Goal: Book appointment/travel/reservation

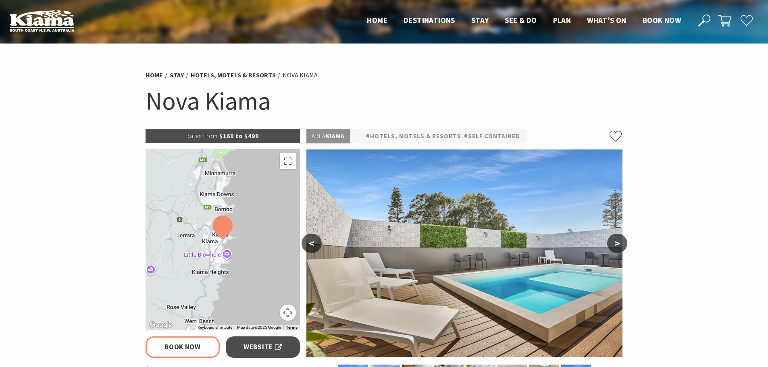
select select "2"
select select "8"
select select "2"
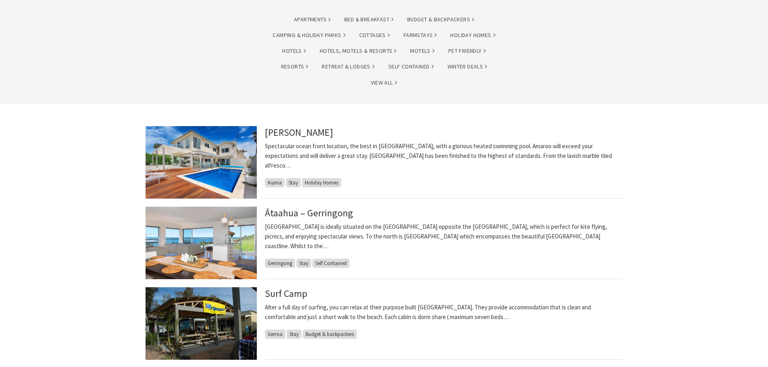
scroll to position [81, 0]
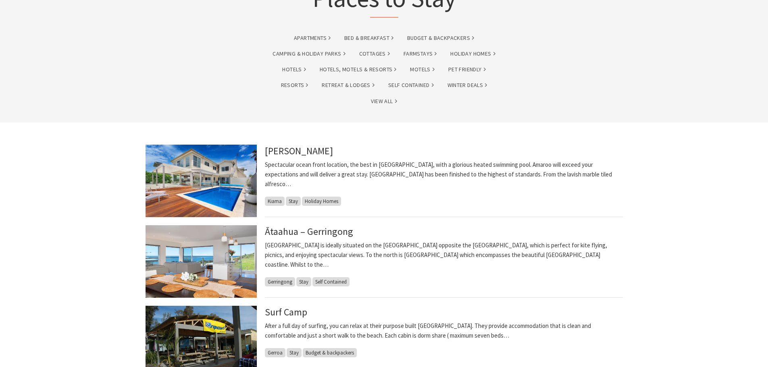
click at [225, 179] on img at bounding box center [201, 181] width 111 height 73
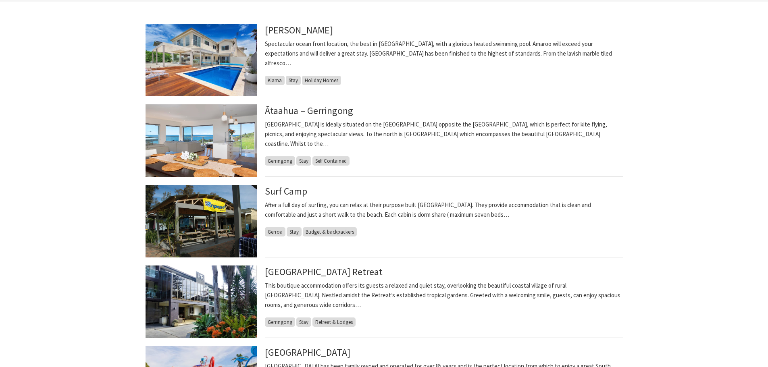
scroll to position [121, 0]
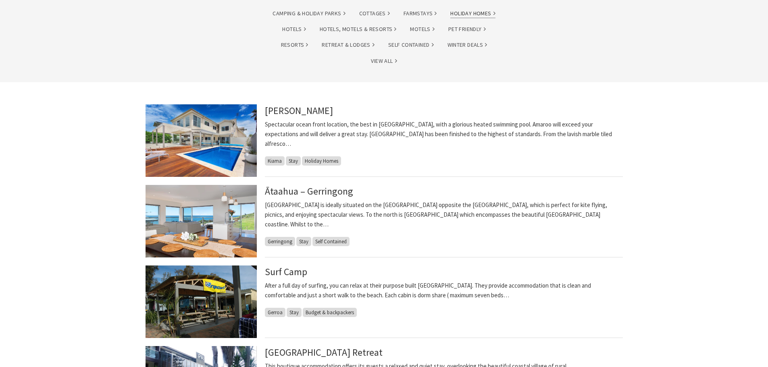
click at [467, 10] on link "Holiday Homes" at bounding box center [473, 13] width 45 height 9
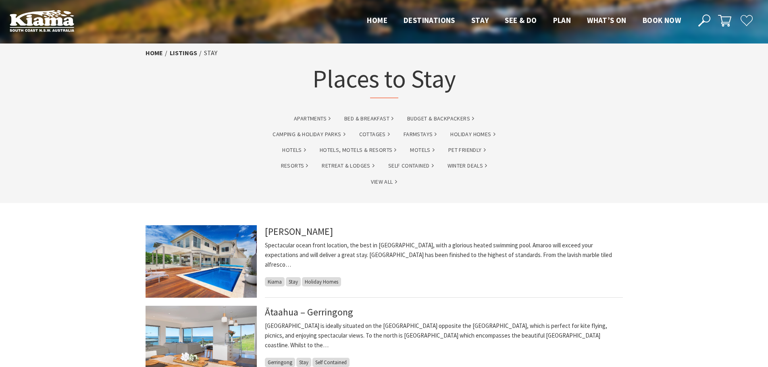
scroll to position [121, 0]
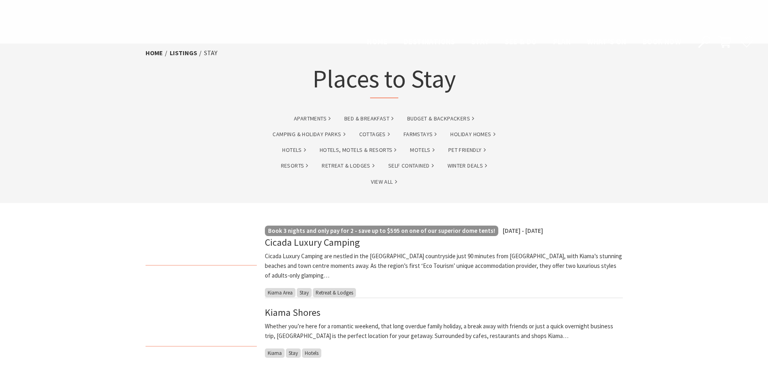
scroll to position [807, 0]
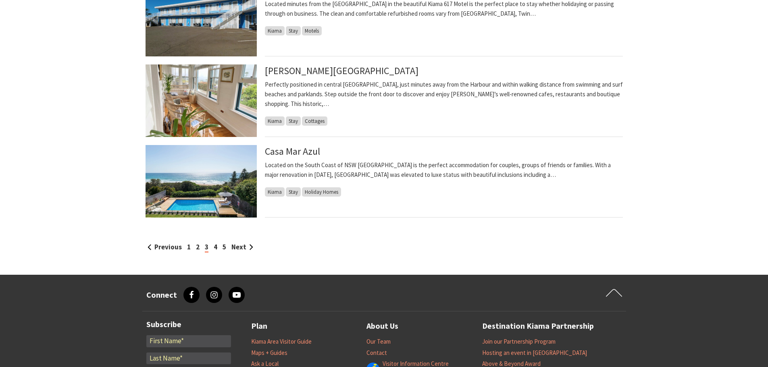
click at [219, 172] on img at bounding box center [201, 181] width 111 height 73
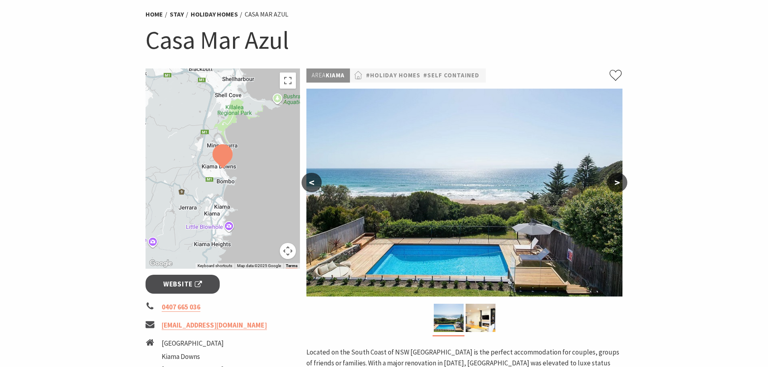
scroll to position [40, 0]
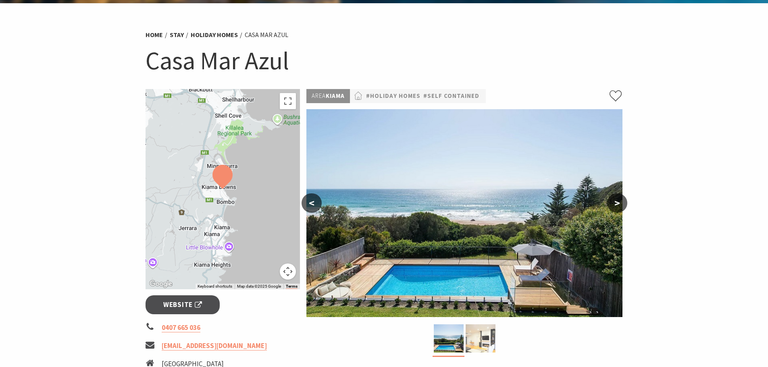
click at [482, 338] on img at bounding box center [481, 339] width 30 height 28
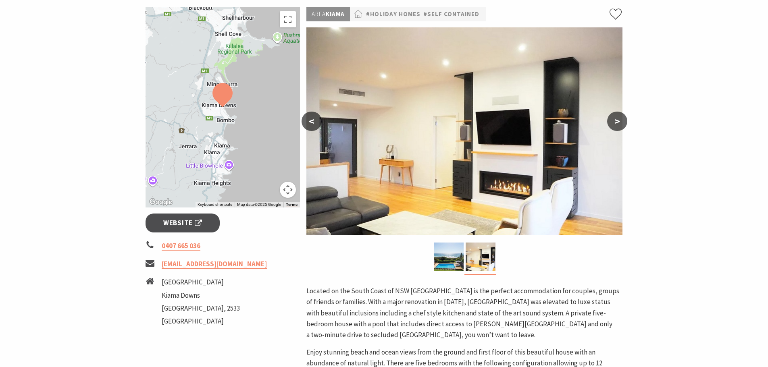
scroll to position [121, 0]
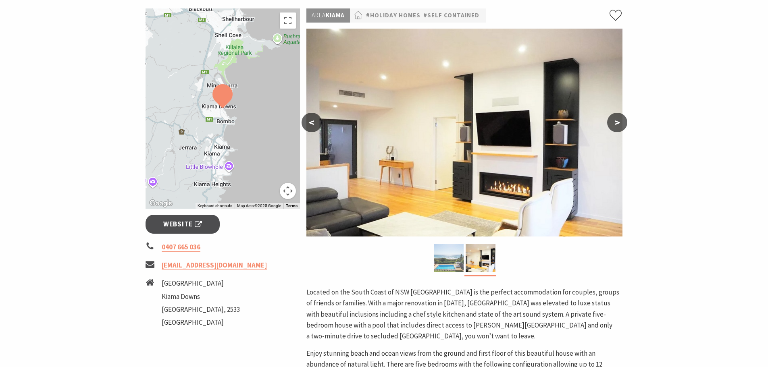
click at [452, 258] on img at bounding box center [449, 258] width 30 height 28
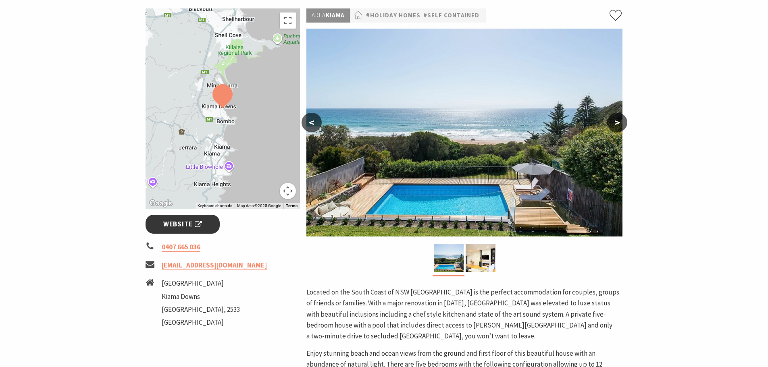
click at [181, 223] on span "Website" at bounding box center [182, 224] width 39 height 11
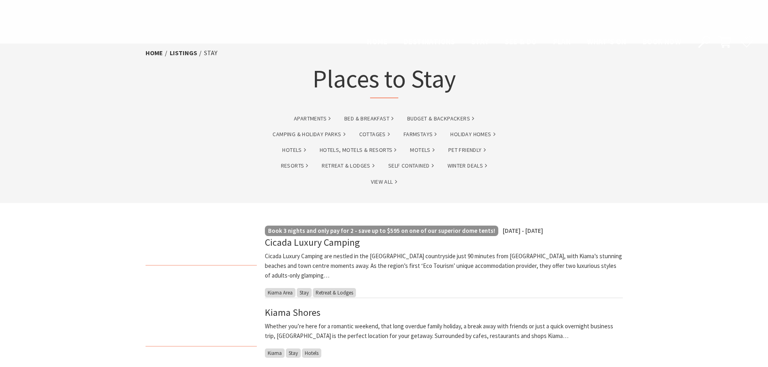
scroll to position [807, 0]
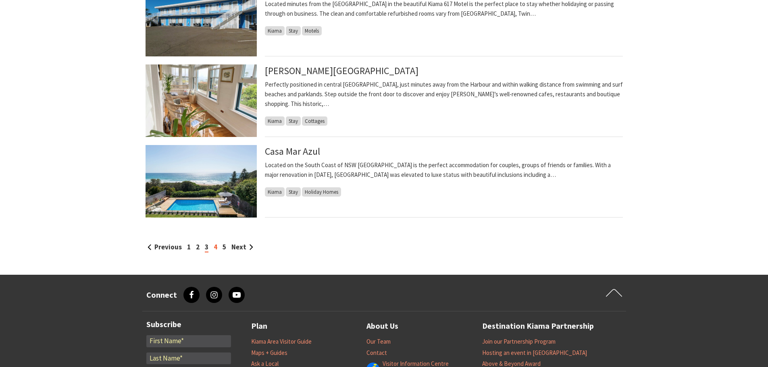
click at [215, 248] on link "4" at bounding box center [216, 247] width 4 height 9
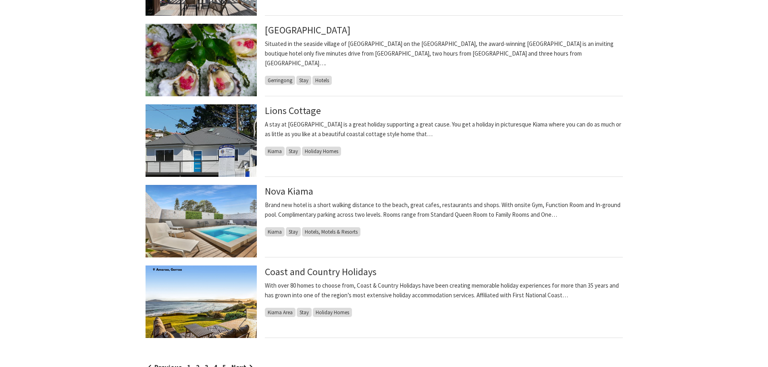
scroll to position [847, 0]
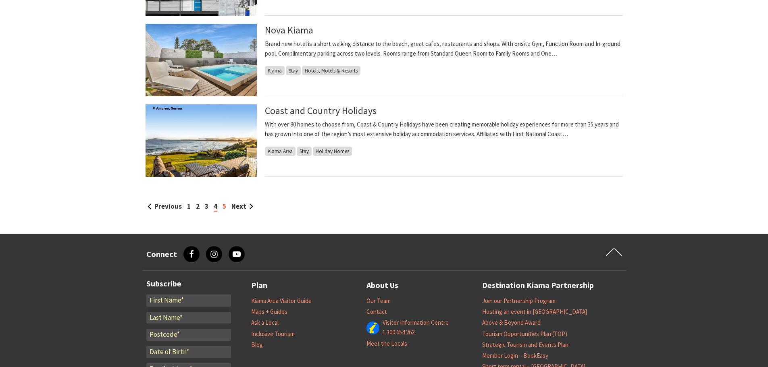
click at [224, 206] on link "5" at bounding box center [225, 206] width 4 height 9
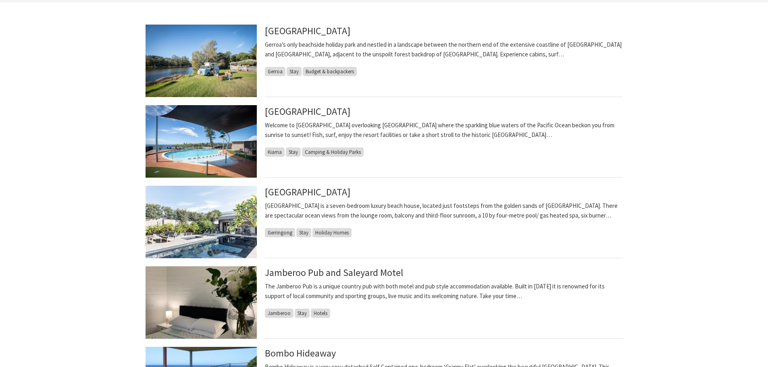
scroll to position [202, 0]
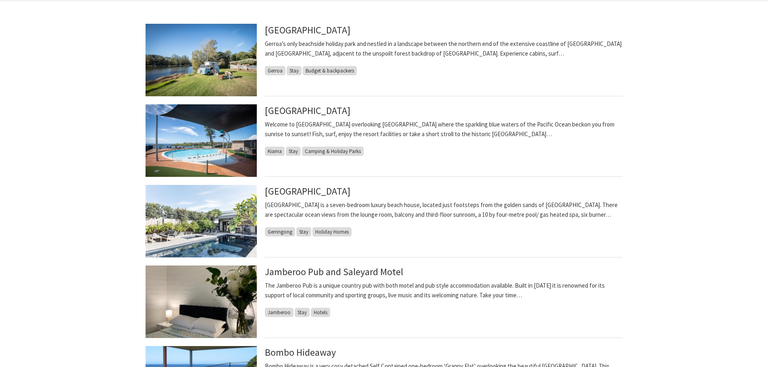
click at [188, 209] on img at bounding box center [201, 221] width 111 height 73
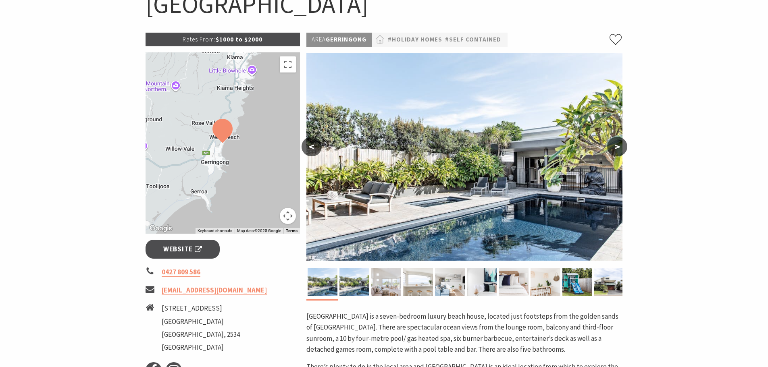
scroll to position [121, 0]
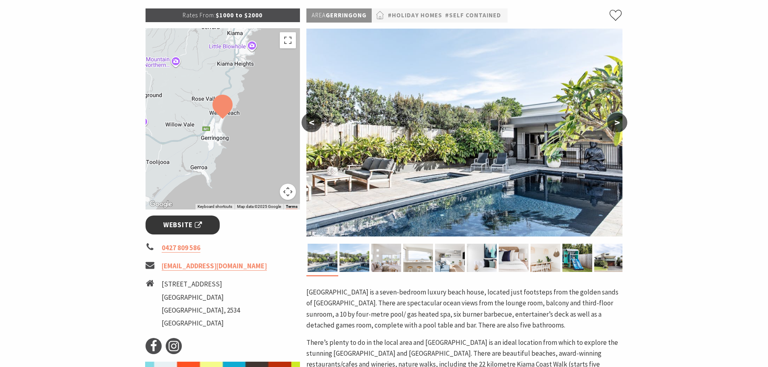
click at [180, 224] on span "Website" at bounding box center [182, 225] width 39 height 11
